Goal: Information Seeking & Learning: Learn about a topic

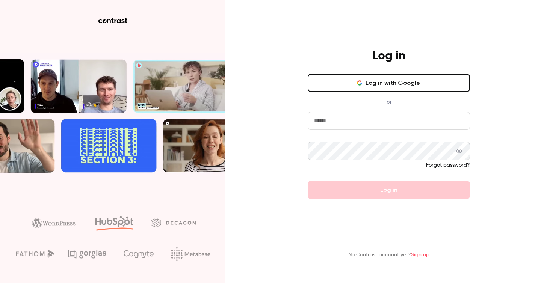
click at [419, 124] on input "email" at bounding box center [389, 121] width 162 height 18
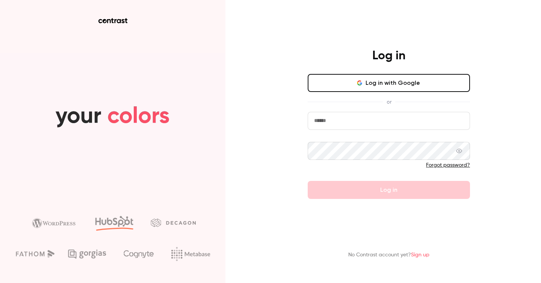
click at [419, 124] on input "email" at bounding box center [389, 121] width 162 height 18
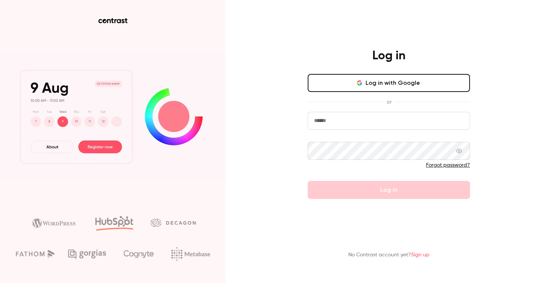
click at [419, 124] on input "email" at bounding box center [389, 121] width 162 height 18
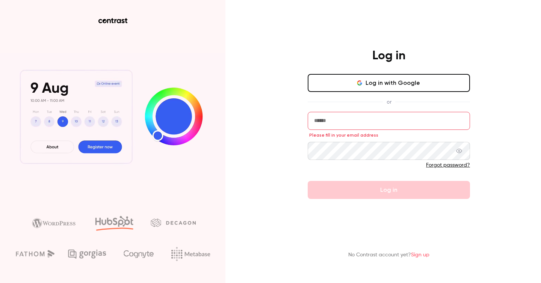
type input "**********"
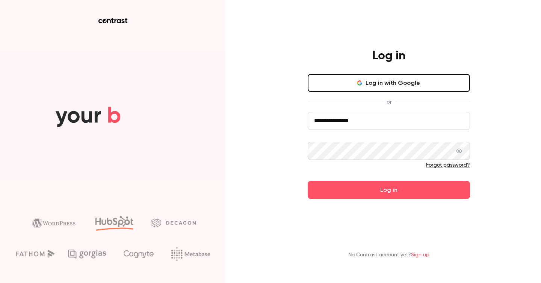
click at [308, 181] on button "Log in" at bounding box center [389, 190] width 162 height 18
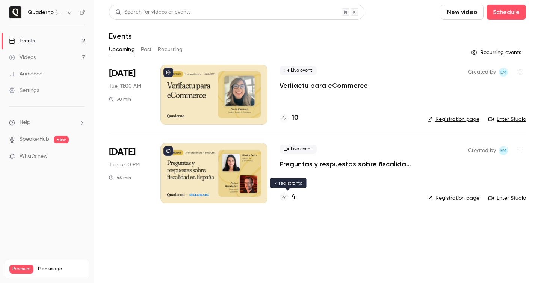
click at [293, 198] on h4 "4" at bounding box center [294, 197] width 4 height 10
click at [150, 51] on button "Past" at bounding box center [146, 50] width 11 height 12
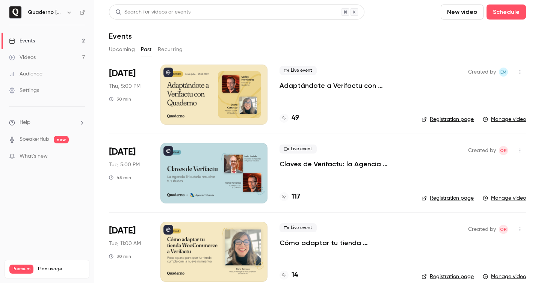
click at [86, 13] on nav "Quaderno [GEOGRAPHIC_DATA] Events 2 Videos 7 Audience Settings Help SpeakerHub …" at bounding box center [47, 141] width 94 height 283
click at [83, 13] on icon at bounding box center [82, 12] width 5 height 5
click at [312, 104] on div "Live event Adaptándote a Verifactu con Quaderno - Office Hours 49" at bounding box center [345, 95] width 130 height 60
click at [129, 51] on button "Upcoming" at bounding box center [122, 50] width 26 height 12
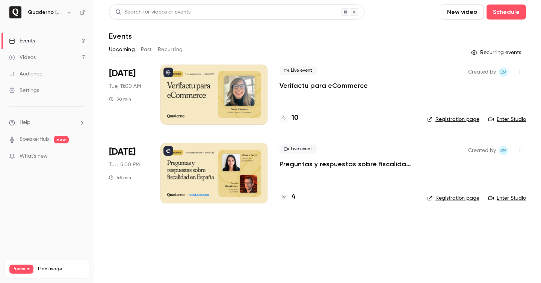
click at [148, 48] on button "Past" at bounding box center [146, 50] width 11 height 12
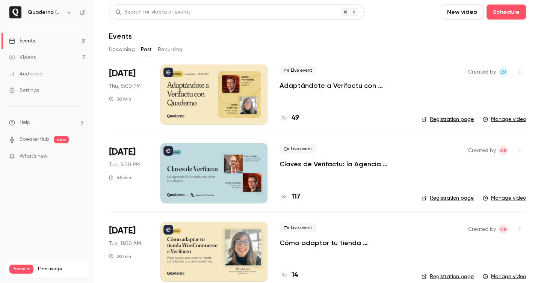
click at [123, 50] on button "Upcoming" at bounding box center [122, 50] width 26 height 12
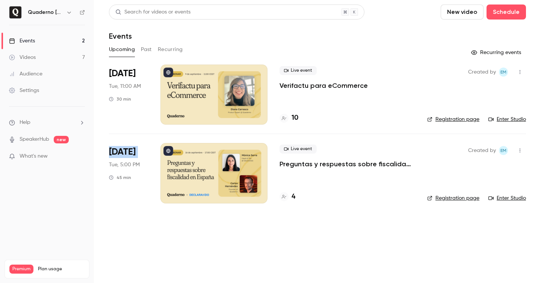
drag, startPoint x: 109, startPoint y: 150, endPoint x: 105, endPoint y: 154, distance: 5.9
click at [96, 148] on main "Search for videos or events New video Schedule Events Upcoming Past Recurring R…" at bounding box center [317, 141] width 447 height 283
click at [183, 232] on main "Search for videos or events New video Schedule Events Upcoming Past Recurring R…" at bounding box center [317, 141] width 447 height 283
click at [147, 52] on button "Past" at bounding box center [146, 50] width 11 height 12
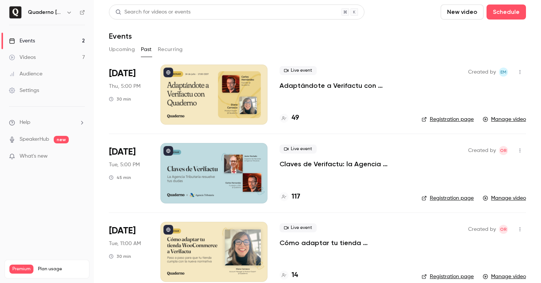
scroll to position [12, 0]
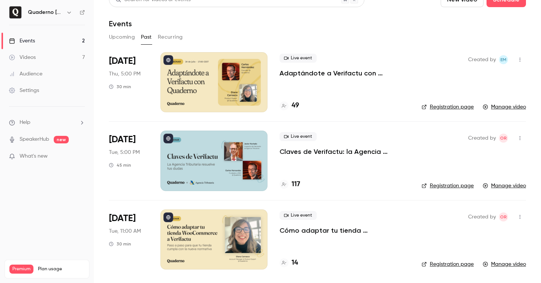
click at [232, 166] on div at bounding box center [214, 161] width 107 height 60
